Goal: Transaction & Acquisition: Purchase product/service

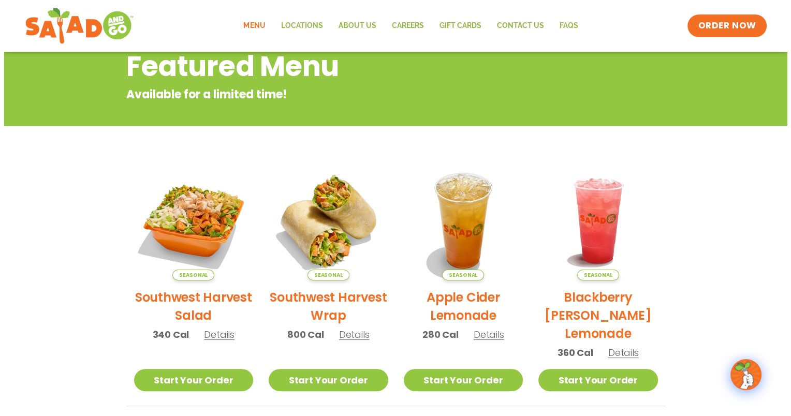
scroll to position [143, 0]
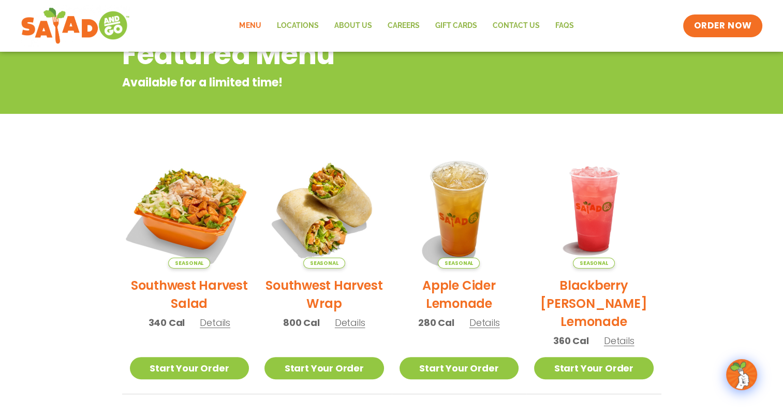
click at [177, 189] on img at bounding box center [189, 209] width 140 height 140
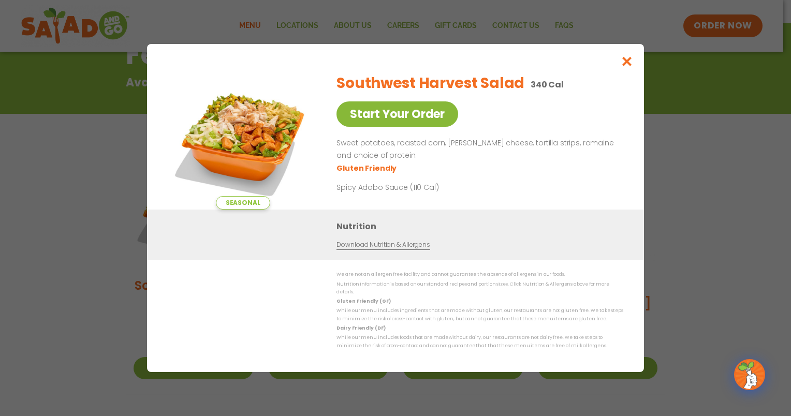
click at [424, 118] on link "Start Your Order" at bounding box center [397, 113] width 122 height 25
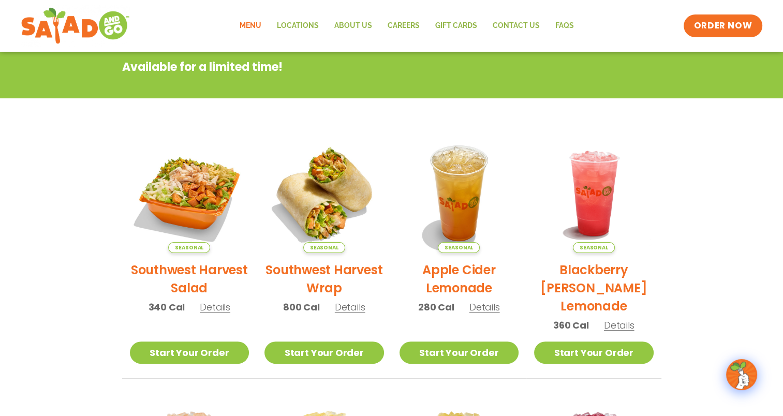
scroll to position [207, 0]
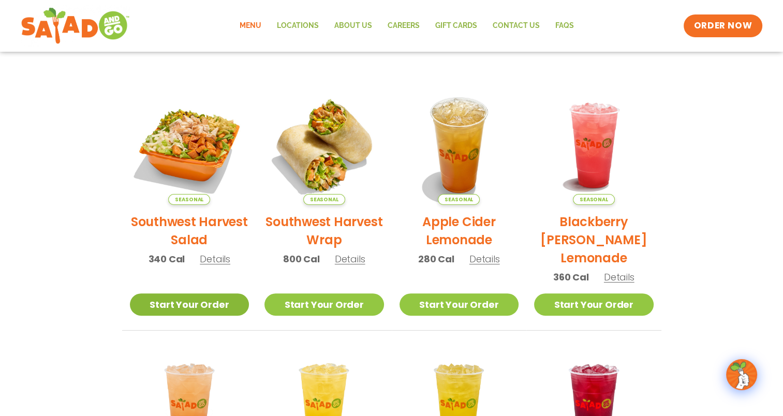
click at [196, 300] on link "Start Your Order" at bounding box center [190, 304] width 120 height 22
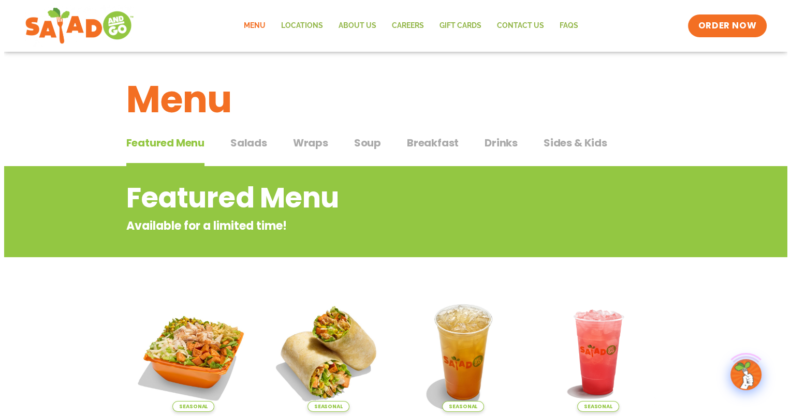
scroll to position [207, 0]
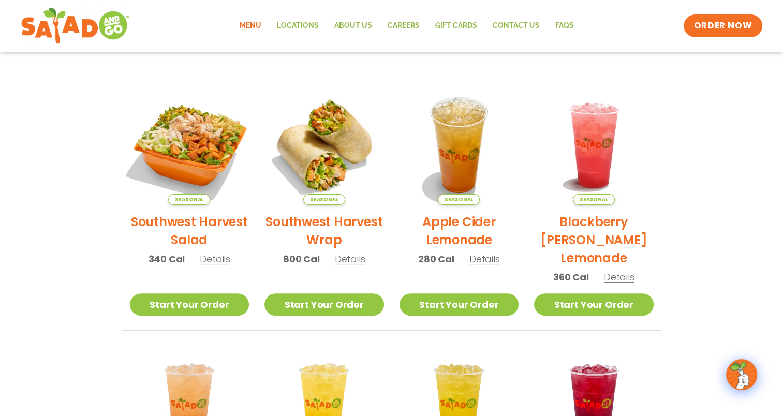
click at [190, 165] on img at bounding box center [189, 145] width 140 height 140
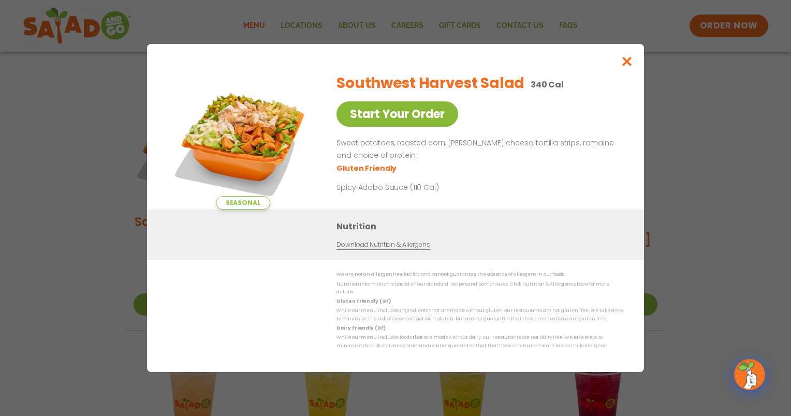
click at [358, 125] on link "Start Your Order" at bounding box center [397, 113] width 122 height 25
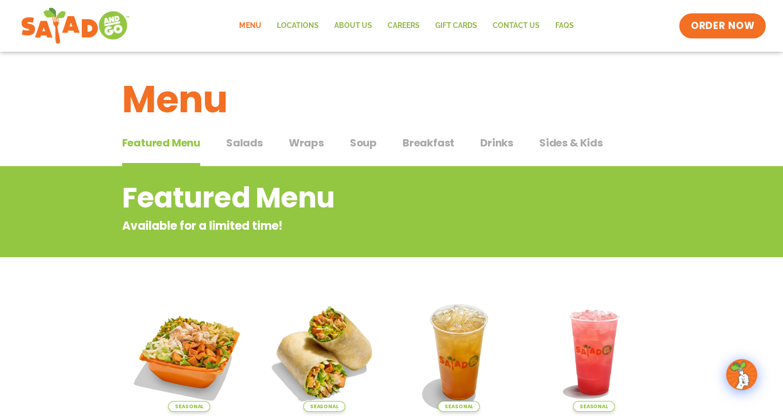
click at [734, 20] on span "ORDER NOW" at bounding box center [723, 25] width 64 height 13
